Goal: Find specific page/section: Find specific page/section

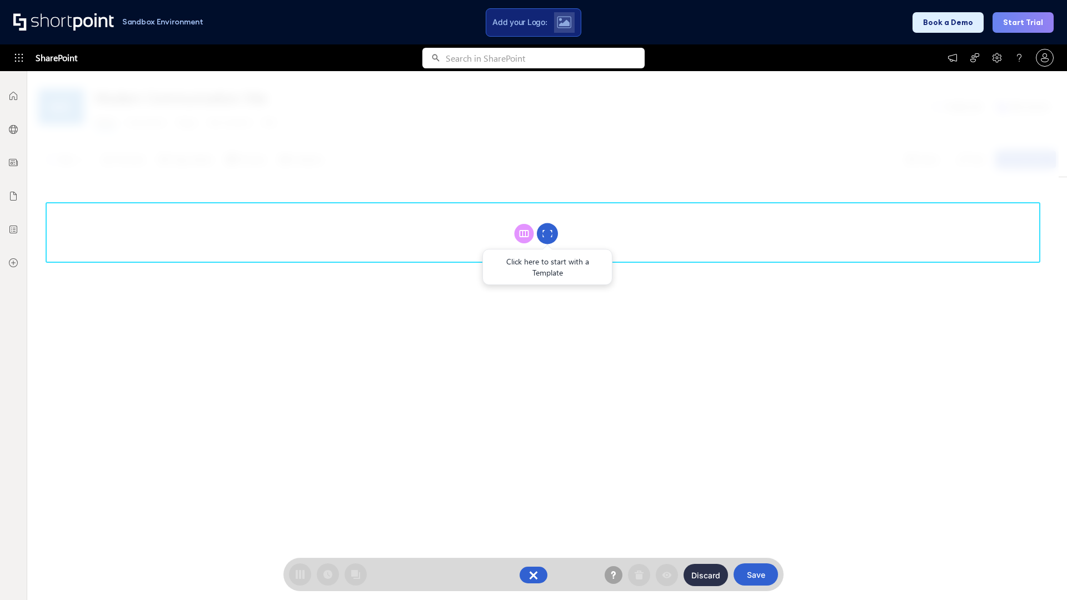
click at [547, 233] on circle at bounding box center [547, 233] width 21 height 21
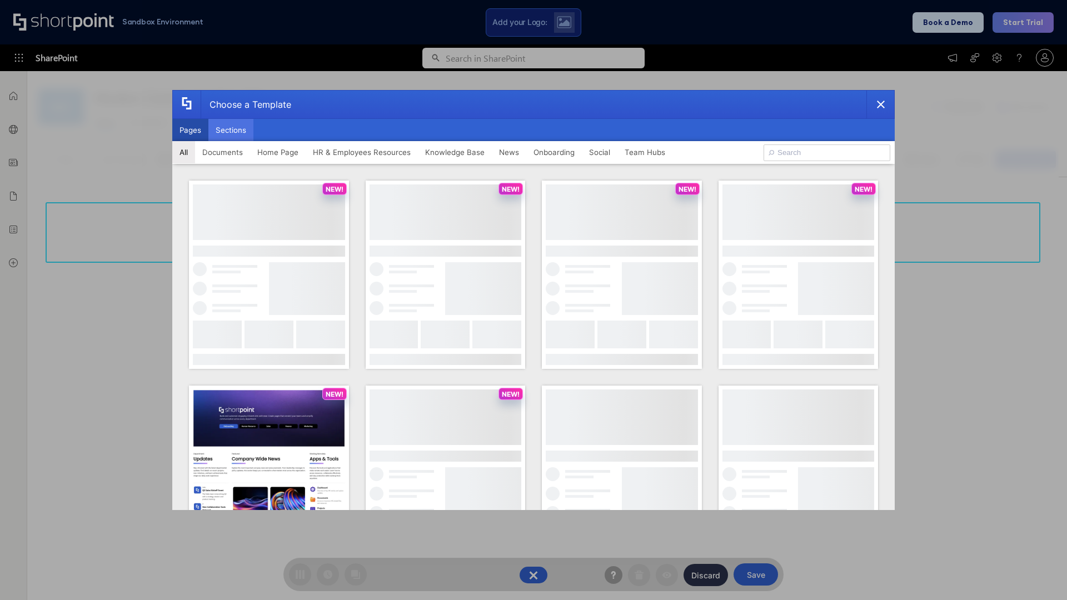
click at [231, 130] on button "Sections" at bounding box center [230, 130] width 45 height 22
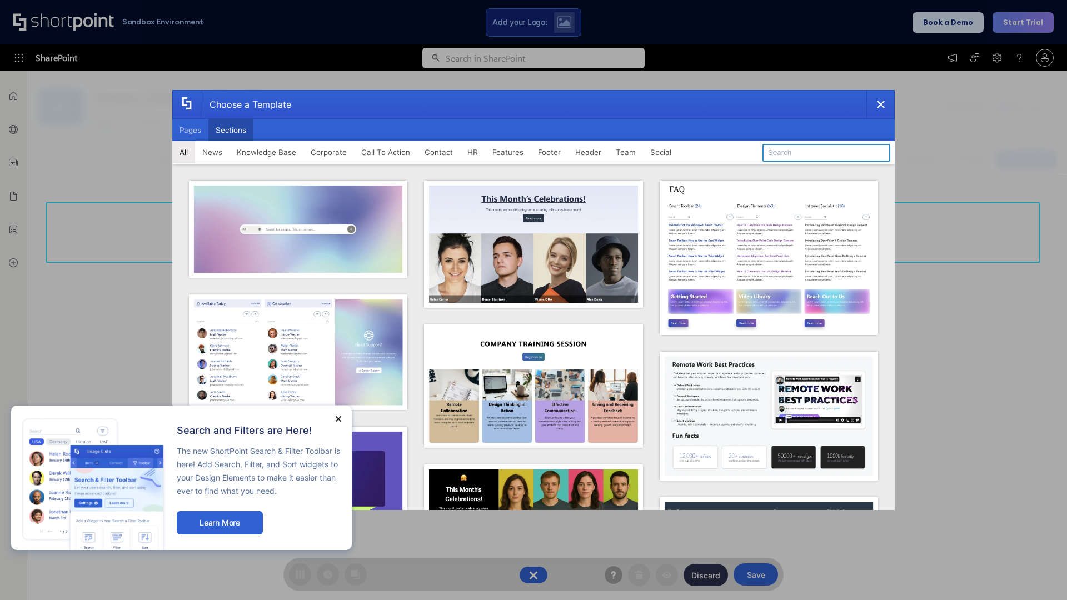
type input "Knowledge Base"
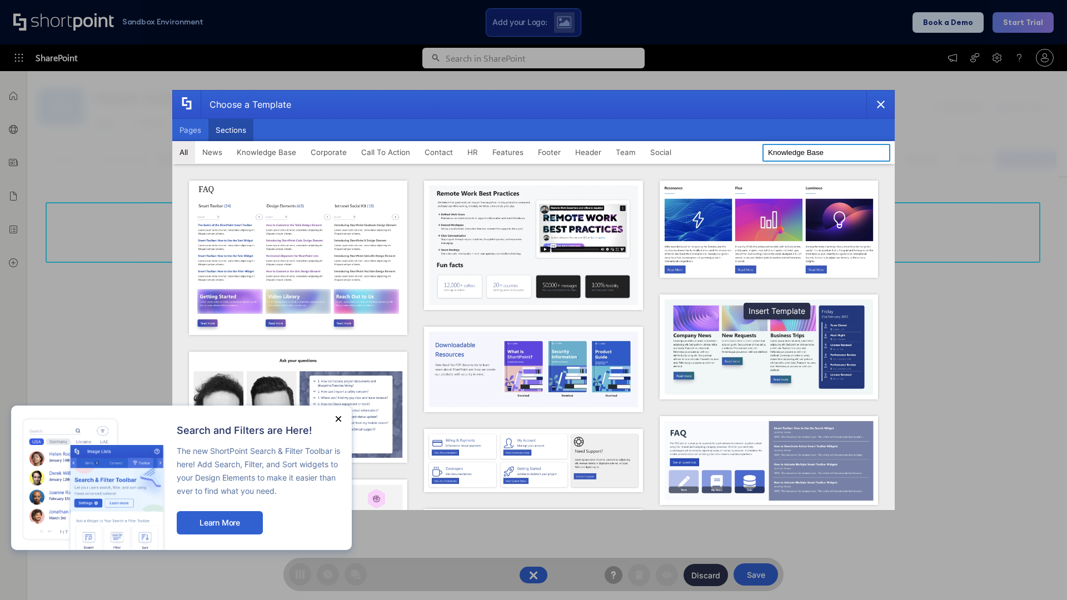
scroll to position [255, 0]
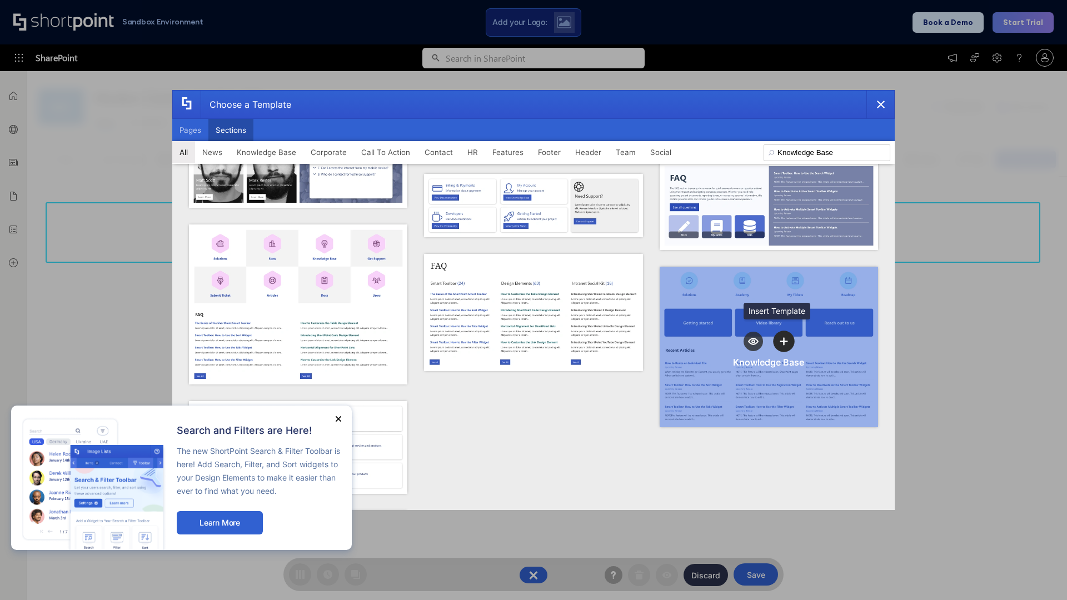
click at [780, 337] on icon "template selector" at bounding box center [784, 341] width 8 height 8
